Goal: Task Accomplishment & Management: Complete application form

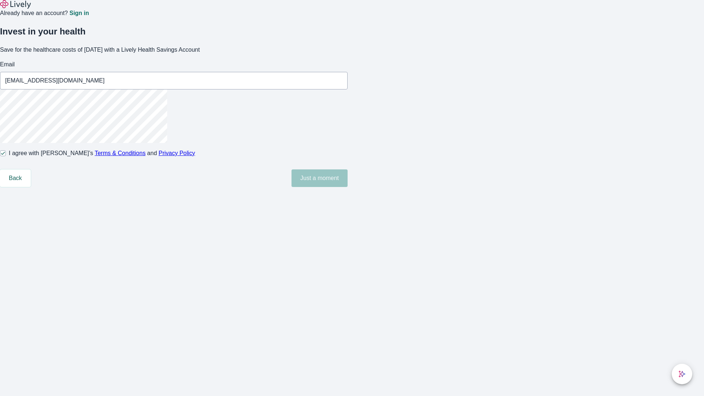
type input "[EMAIL_ADDRESS][DOMAIN_NAME]"
click at [6, 156] on input "I agree with Lively’s Terms & Conditions and Privacy Policy" at bounding box center [3, 153] width 6 height 6
checkbox input "false"
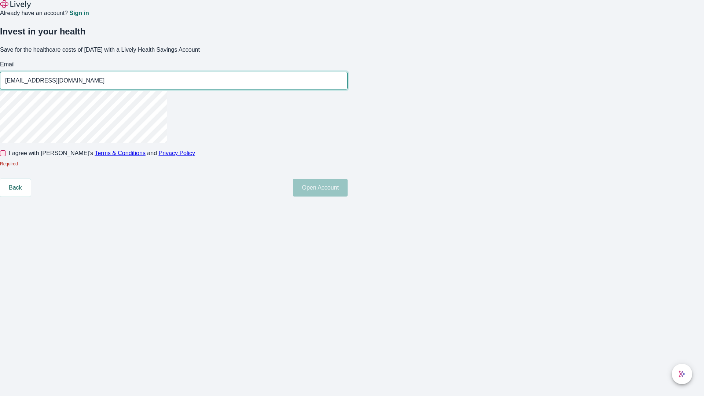
type input "[EMAIL_ADDRESS][DOMAIN_NAME]"
click at [6, 156] on input "I agree with Lively’s Terms & Conditions and Privacy Policy" at bounding box center [3, 153] width 6 height 6
checkbox input "true"
click at [348, 197] on button "Open Account" at bounding box center [320, 188] width 55 height 18
